Goal: Check status

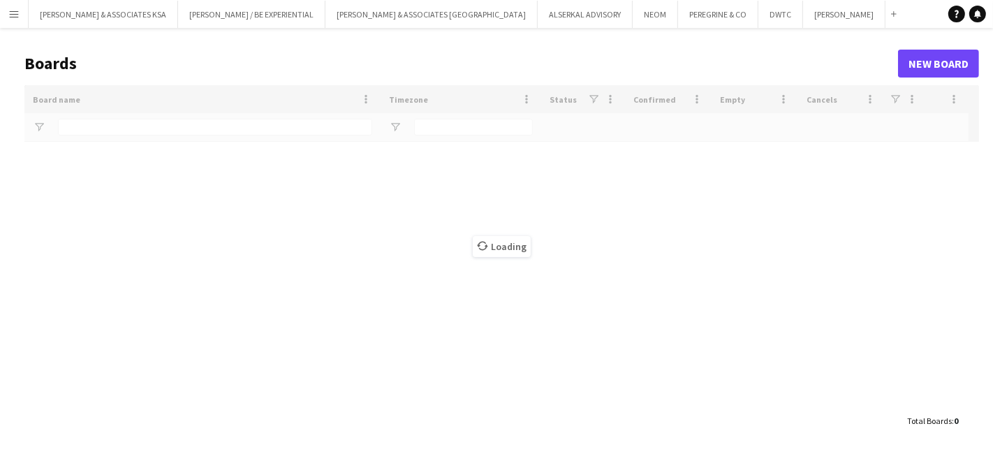
type input "***"
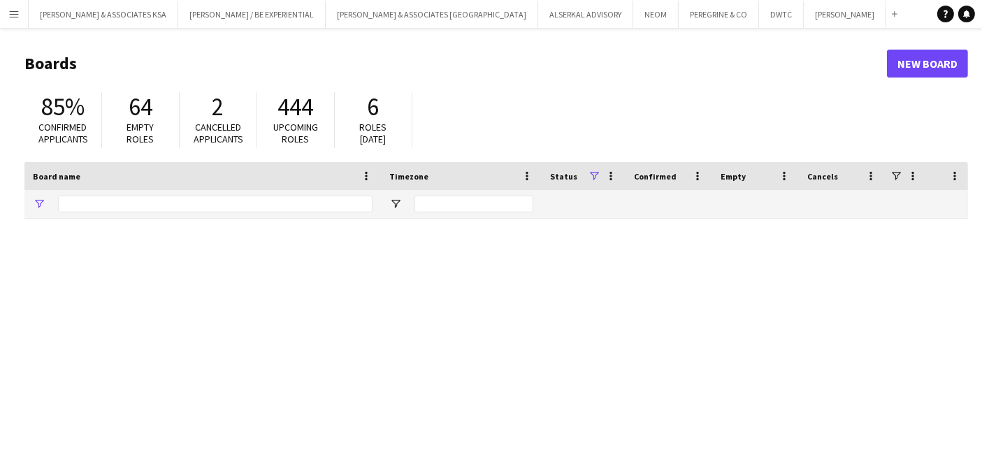
type input "***"
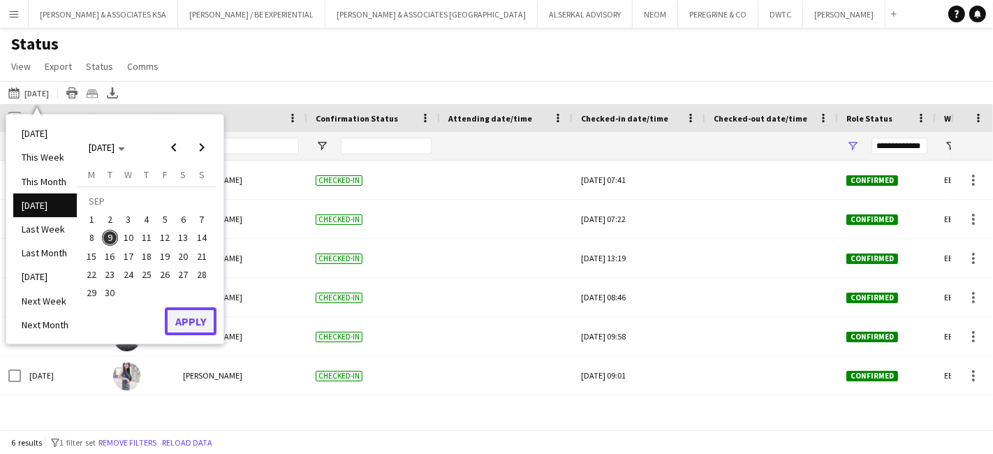
click at [205, 326] on button "Apply" at bounding box center [191, 321] width 52 height 28
